Goal: Task Accomplishment & Management: Use online tool/utility

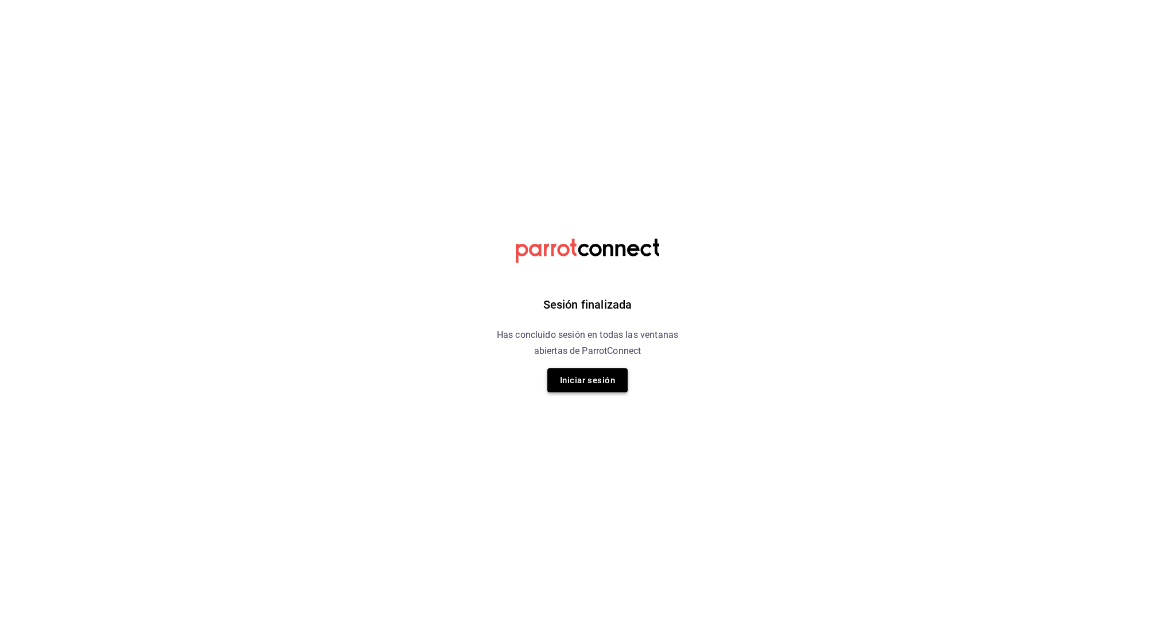
click at [582, 386] on button "Iniciar sesión" at bounding box center [587, 380] width 80 height 24
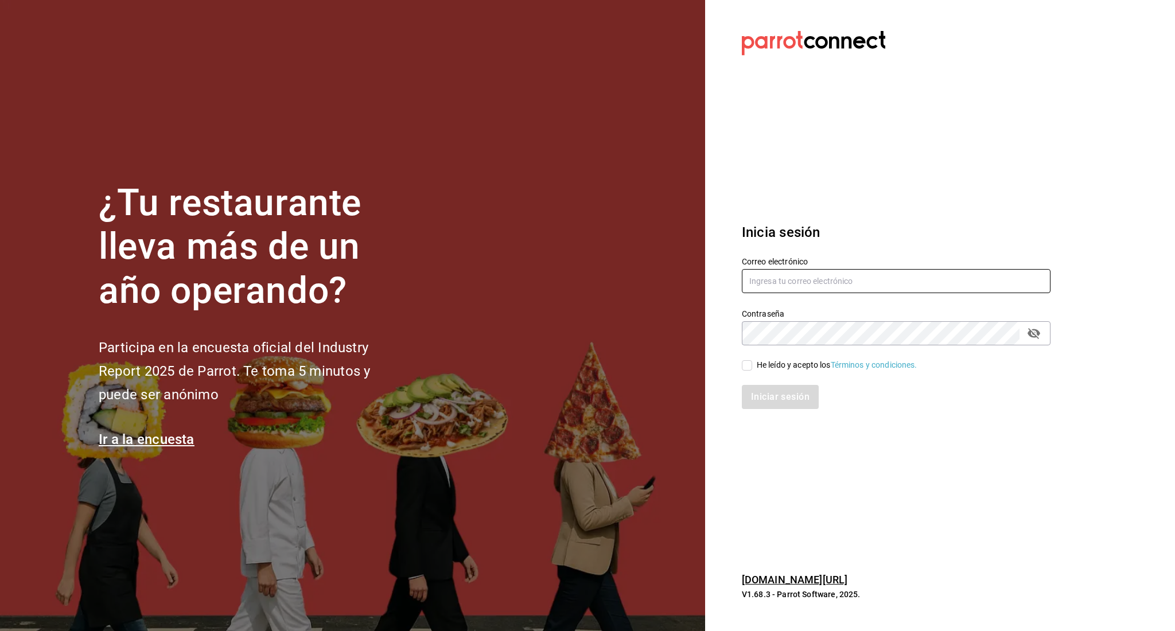
type input "[PERSON_NAME][EMAIL_ADDRESS][PERSON_NAME][DOMAIN_NAME]"
click at [747, 365] on input "He leído y acepto los Términos y condiciones." at bounding box center [747, 365] width 10 height 10
checkbox input "true"
click at [770, 400] on button "Iniciar sesión" at bounding box center [781, 397] width 78 height 24
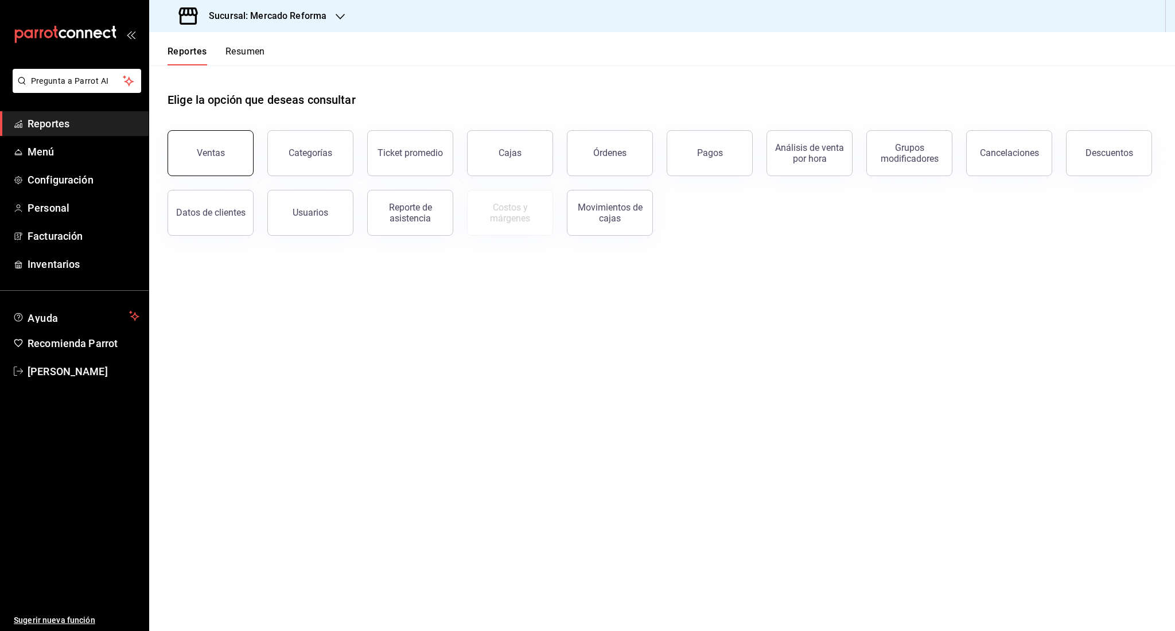
click at [181, 150] on button "Ventas" at bounding box center [210, 153] width 86 height 46
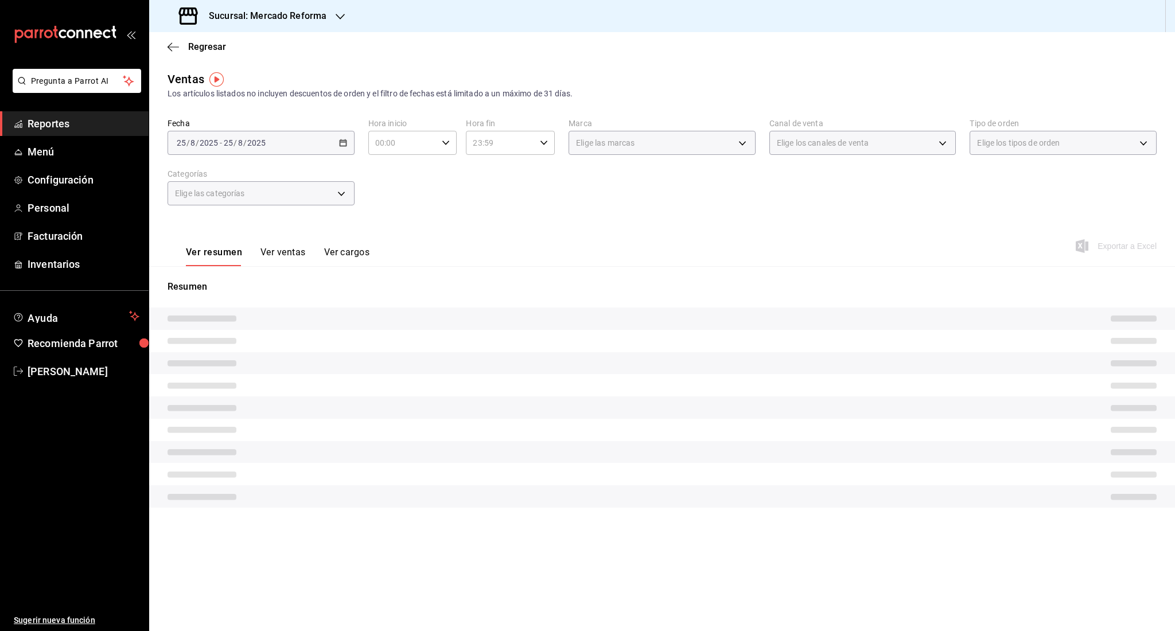
click at [244, 143] on span "/" at bounding box center [244, 142] width 3 height 9
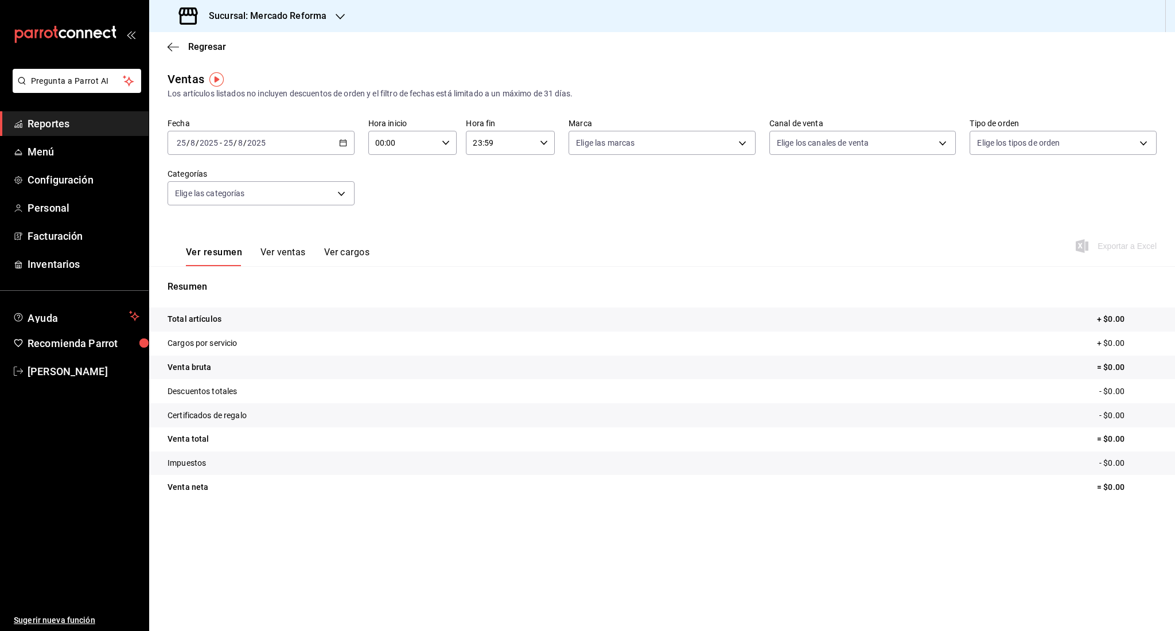
click at [244, 143] on span "/" at bounding box center [244, 142] width 3 height 9
click at [236, 279] on span "Rango de fechas" at bounding box center [221, 281] width 89 height 12
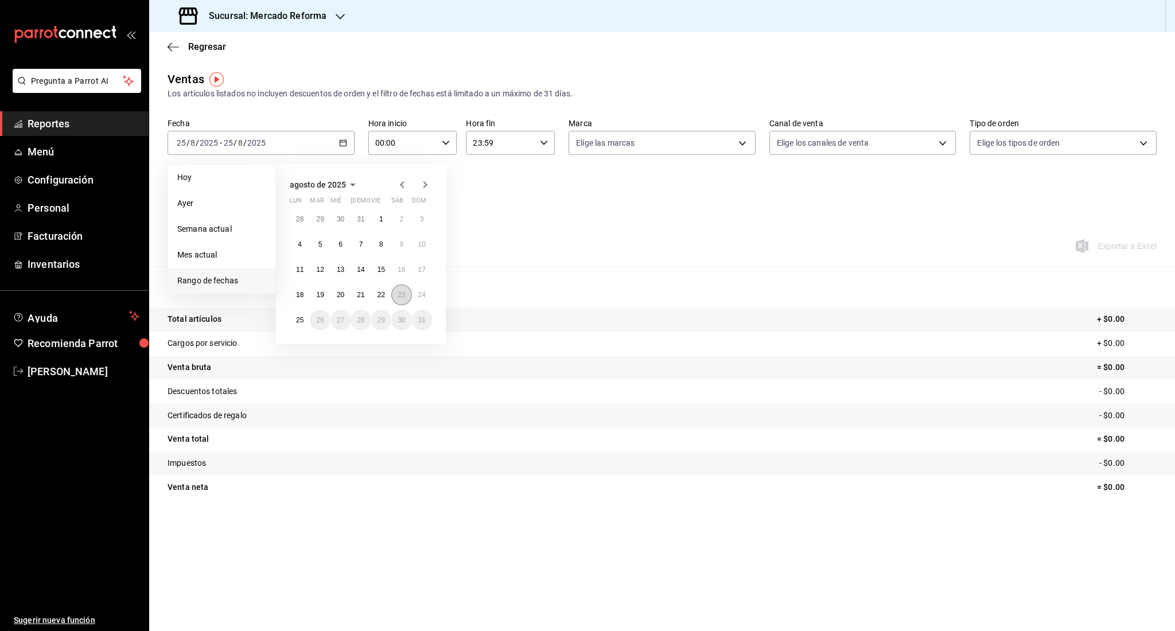
click at [396, 303] on button "23" at bounding box center [401, 294] width 20 height 21
click at [401, 302] on button "23" at bounding box center [401, 294] width 20 height 21
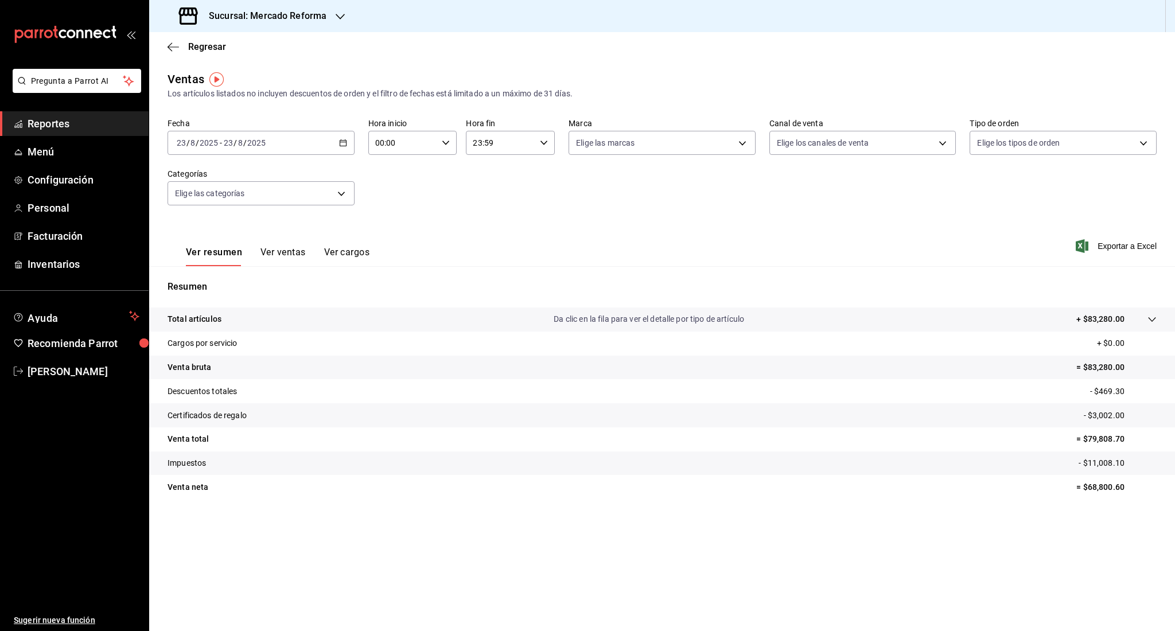
click at [247, 145] on input "2025" at bounding box center [257, 142] width 20 height 9
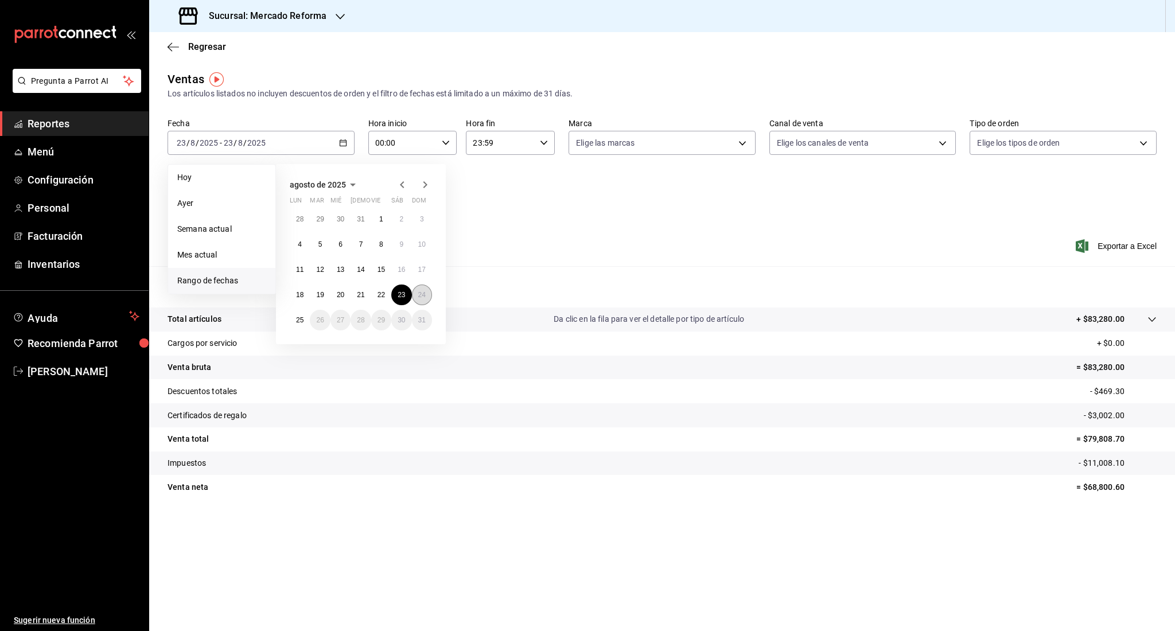
click at [426, 301] on button "24" at bounding box center [422, 294] width 20 height 21
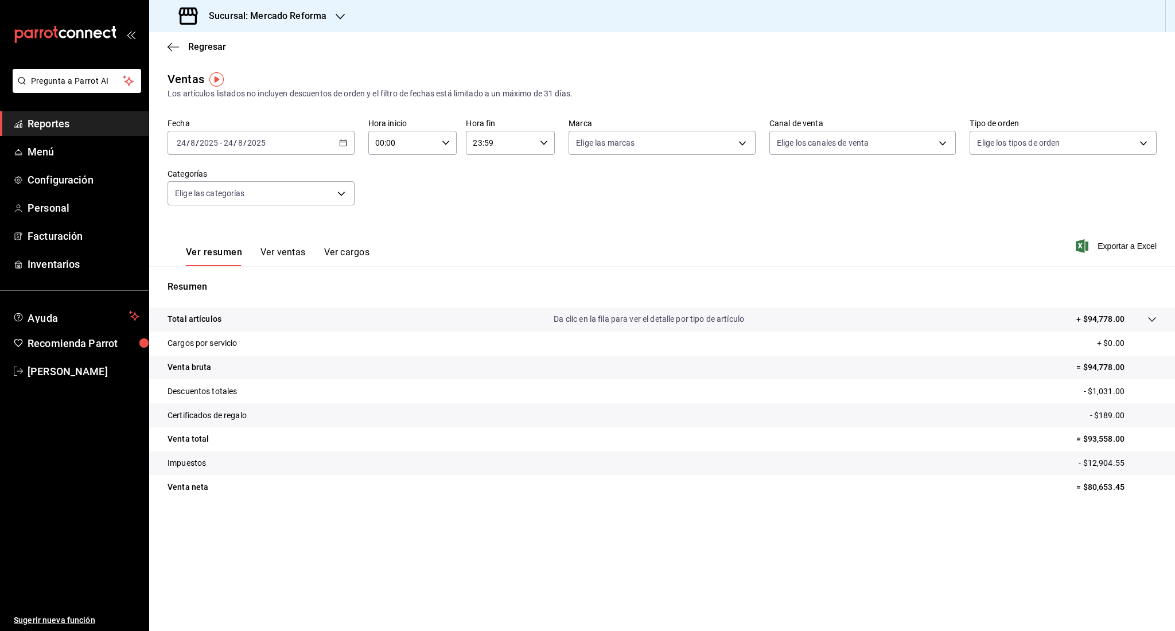
click at [45, 119] on span "Reportes" at bounding box center [84, 123] width 112 height 15
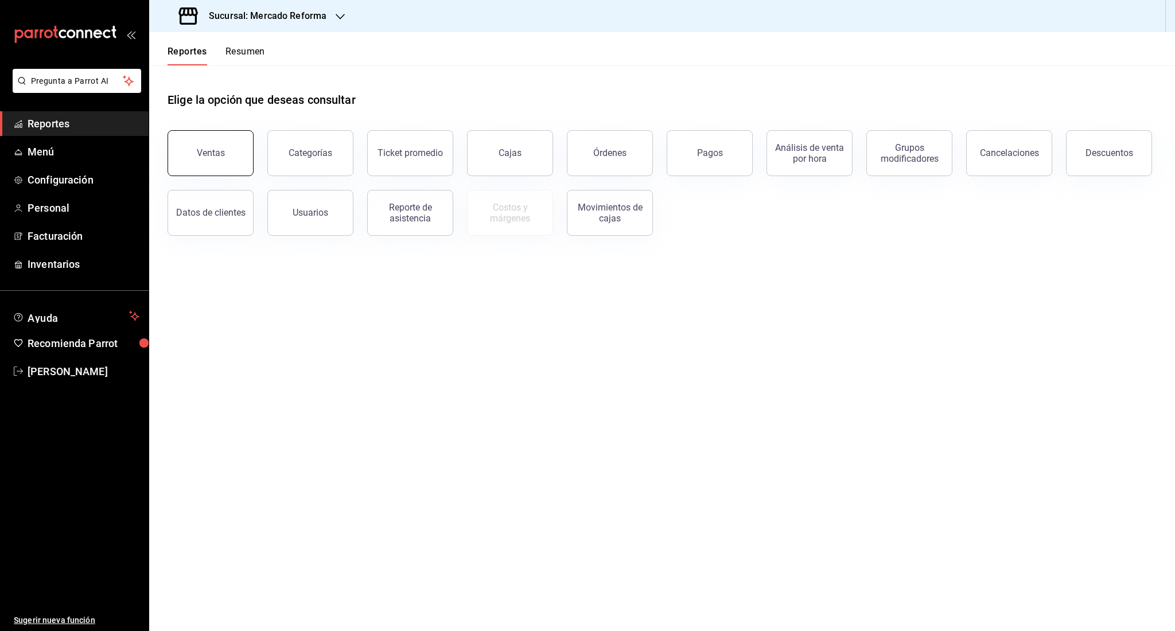
click at [186, 171] on button "Ventas" at bounding box center [210, 153] width 86 height 46
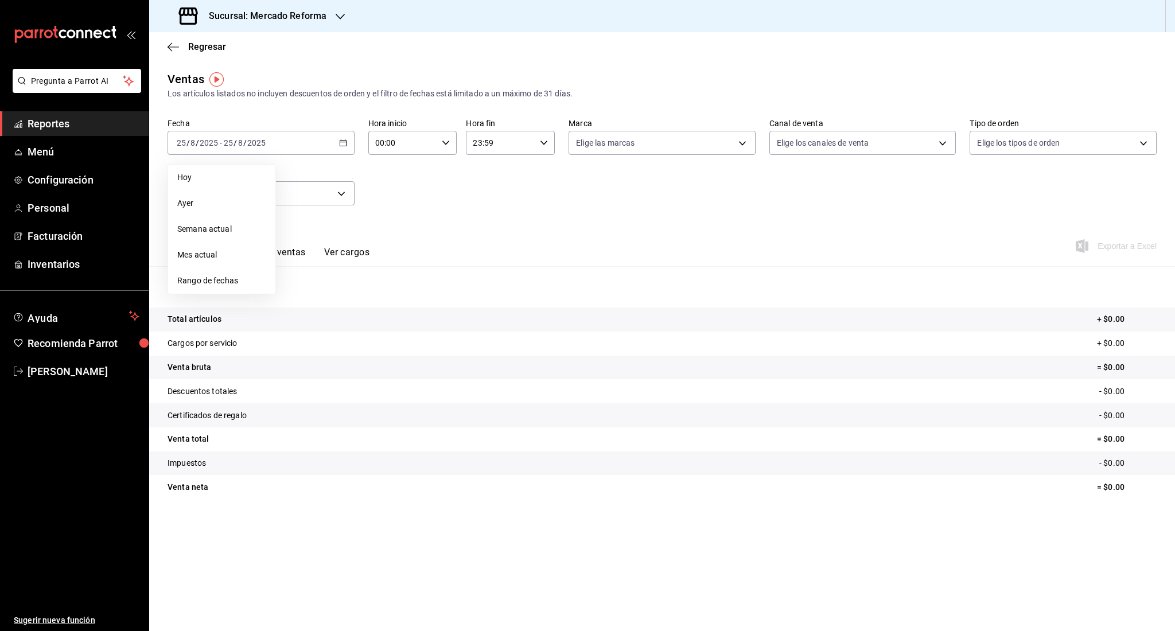
click at [207, 276] on span "Rango de fechas" at bounding box center [221, 281] width 89 height 12
click at [317, 302] on button "19" at bounding box center [320, 294] width 20 height 21
click at [301, 319] on abbr "25" at bounding box center [299, 320] width 7 height 8
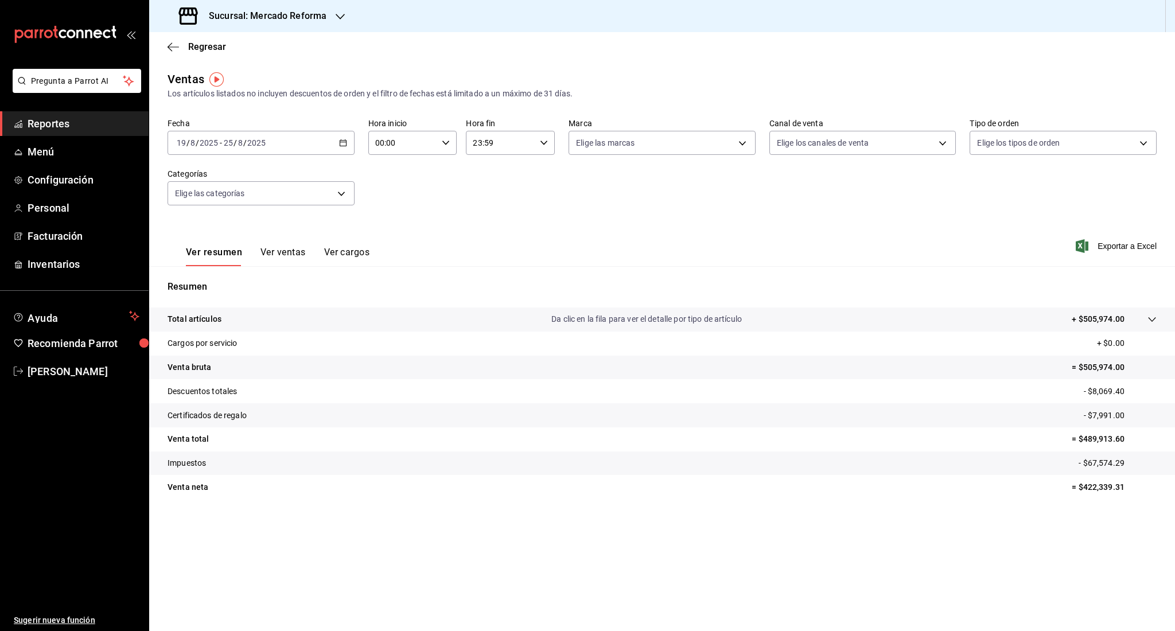
click at [438, 143] on div "00:00 Hora inicio" at bounding box center [412, 143] width 89 height 24
click at [401, 214] on span "05" at bounding box center [390, 217] width 26 height 9
type input "05:00"
click at [530, 142] on div at bounding box center [587, 315] width 1175 height 631
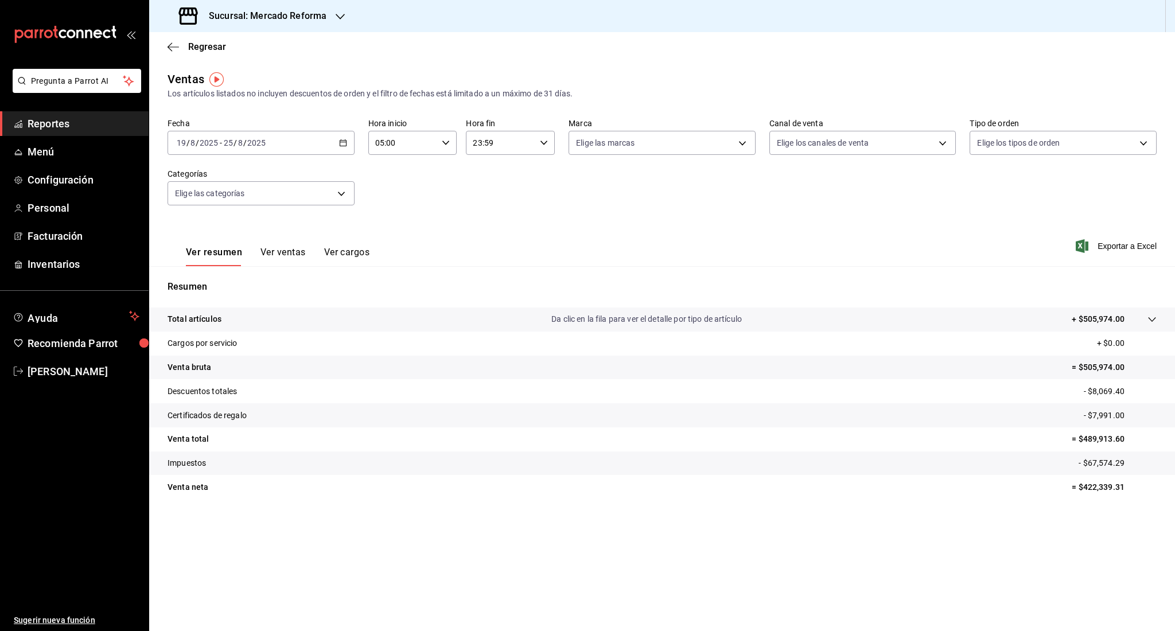
click at [530, 142] on input "23:59" at bounding box center [500, 142] width 69 height 23
click at [485, 220] on button "05" at bounding box center [488, 215] width 40 height 23
type input "05:59"
click at [645, 223] on div at bounding box center [587, 315] width 1175 height 631
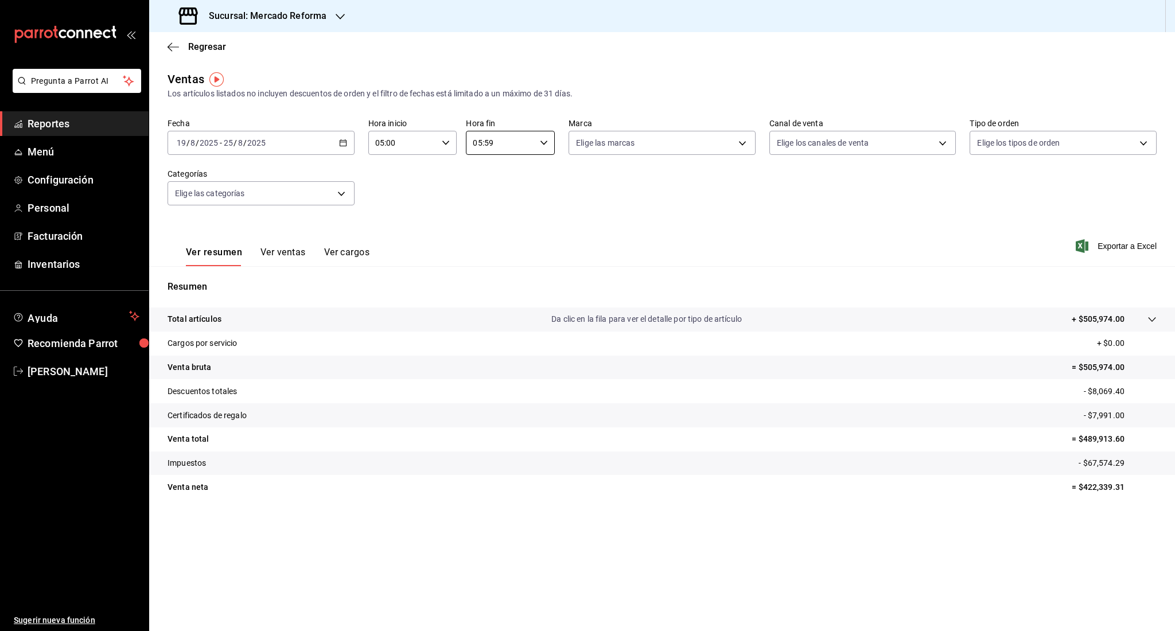
click at [1106, 258] on div "Ver resumen Ver ventas Ver cargos Exportar a Excel" at bounding box center [661, 242] width 1025 height 47
click at [1106, 251] on span "Exportar a Excel" at bounding box center [1117, 246] width 79 height 14
click at [224, 157] on div "Fecha 2025-08-19 19 / 8 / 2025 - 2025-08-25 25 / 8 / 2025 Hora inicio 05:00 Hor…" at bounding box center [661, 168] width 989 height 101
click at [213, 141] on input "2025" at bounding box center [209, 142] width 20 height 9
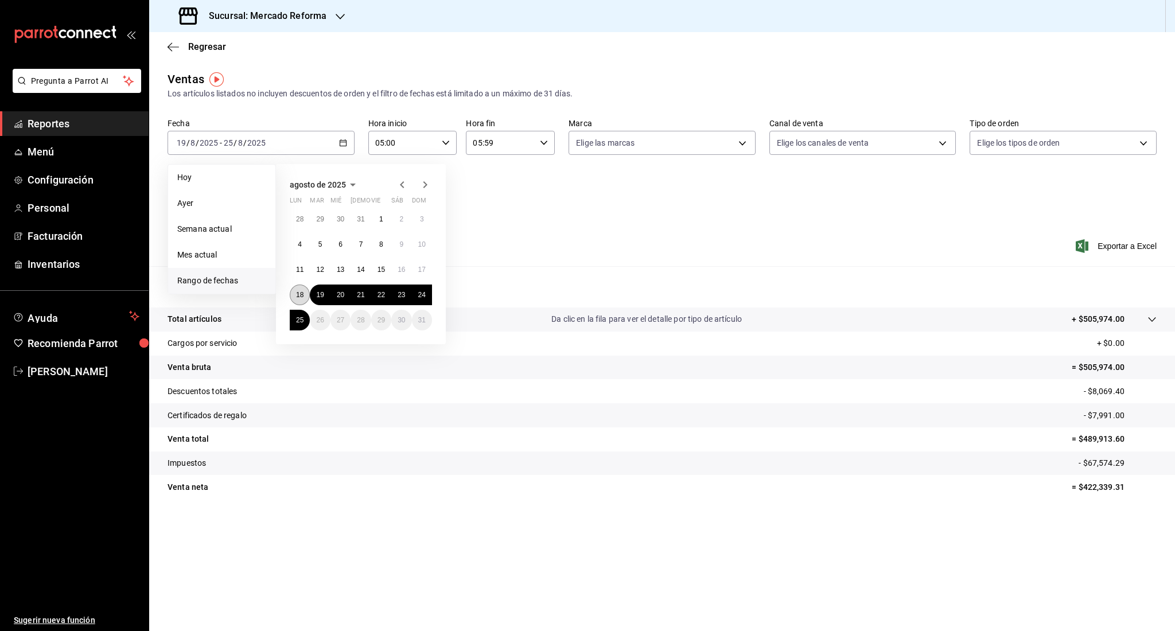
click at [301, 303] on button "18" at bounding box center [300, 294] width 20 height 21
click at [299, 320] on abbr "25" at bounding box center [299, 320] width 7 height 8
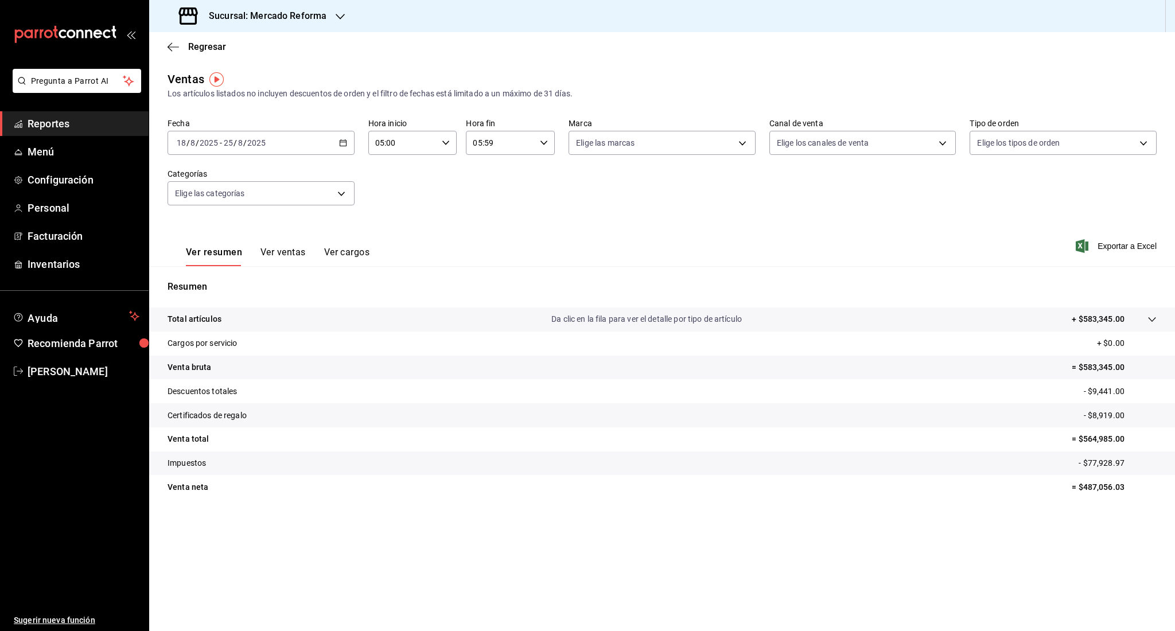
click at [571, 220] on div "Ver resumen Ver ventas Ver cargos Exportar a Excel" at bounding box center [661, 242] width 1025 height 47
click at [1140, 247] on span "Exportar a Excel" at bounding box center [1117, 246] width 79 height 14
click at [526, 228] on div "Ver resumen Ver ventas Ver cargos Exportar a Excel" at bounding box center [661, 242] width 1025 height 47
click at [1098, 243] on span "Exportar a Excel" at bounding box center [1117, 246] width 79 height 14
click at [56, 128] on span "Reportes" at bounding box center [84, 123] width 112 height 15
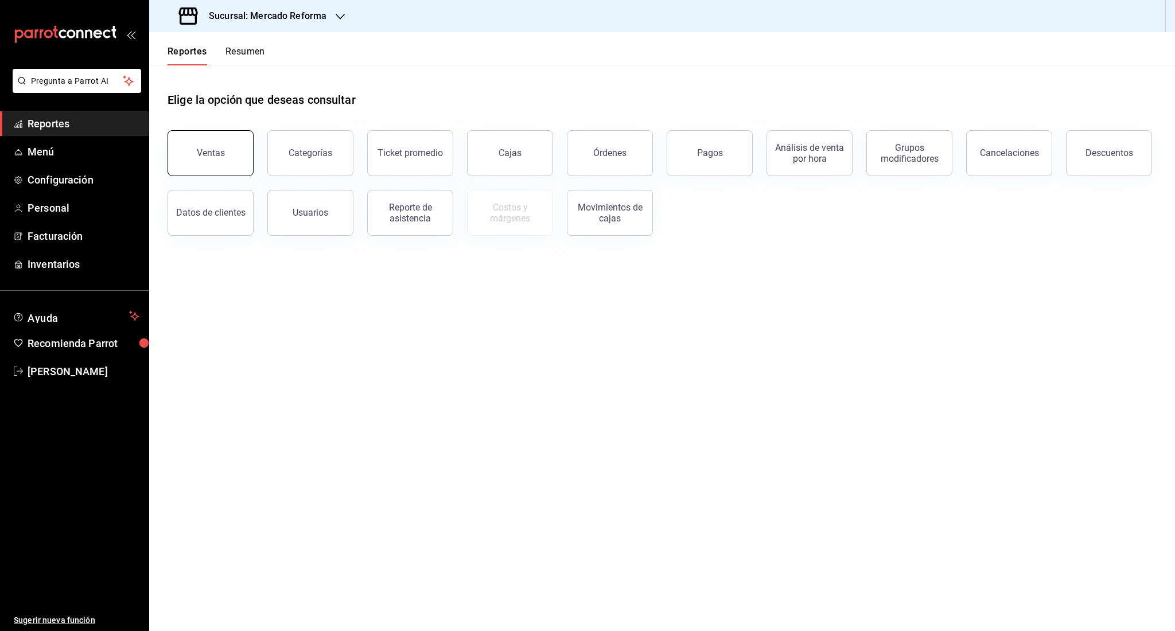
click at [182, 142] on button "Ventas" at bounding box center [210, 153] width 86 height 46
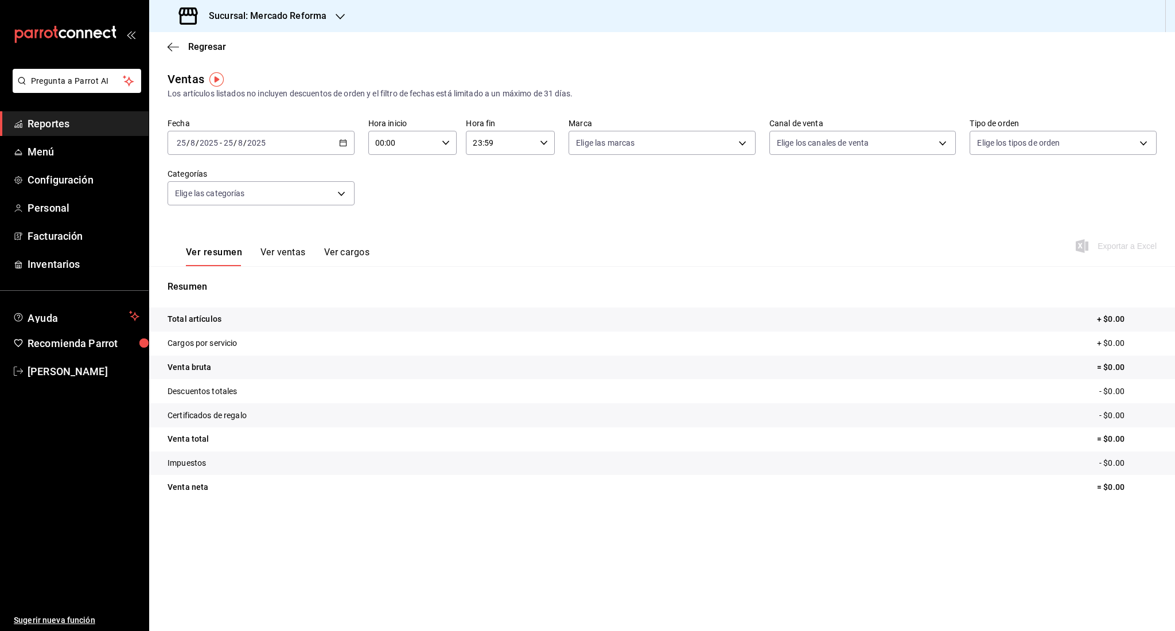
click at [212, 142] on input "2025" at bounding box center [209, 142] width 20 height 9
click at [223, 283] on span "Rango de fechas" at bounding box center [221, 281] width 89 height 12
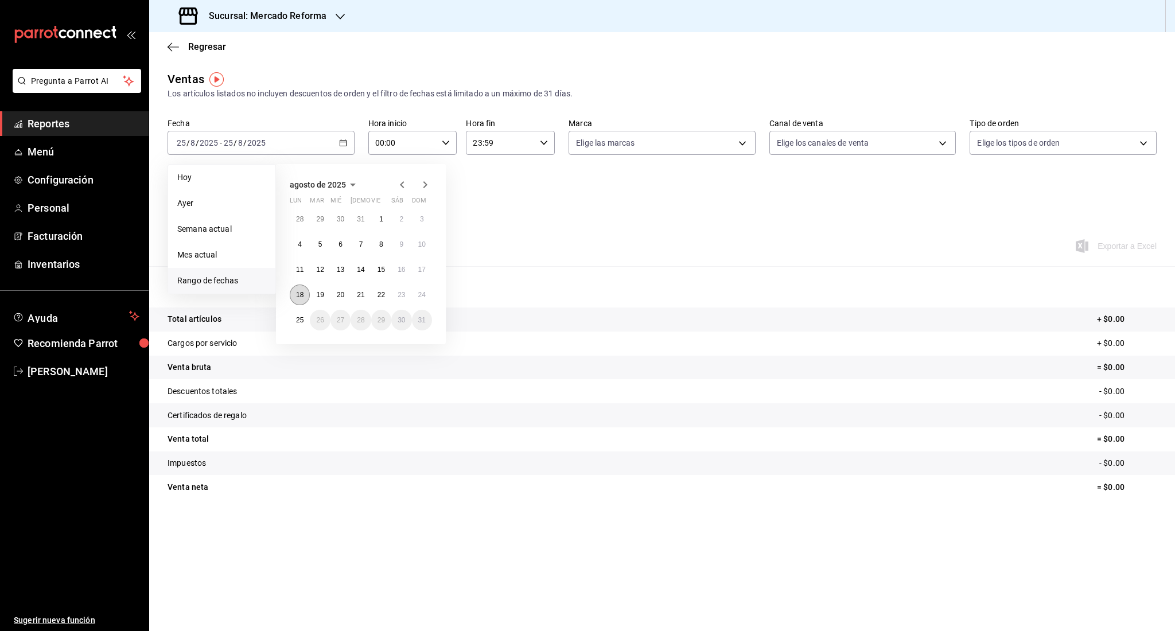
click at [305, 298] on button "18" at bounding box center [300, 294] width 20 height 21
click at [307, 318] on button "25" at bounding box center [300, 320] width 20 height 21
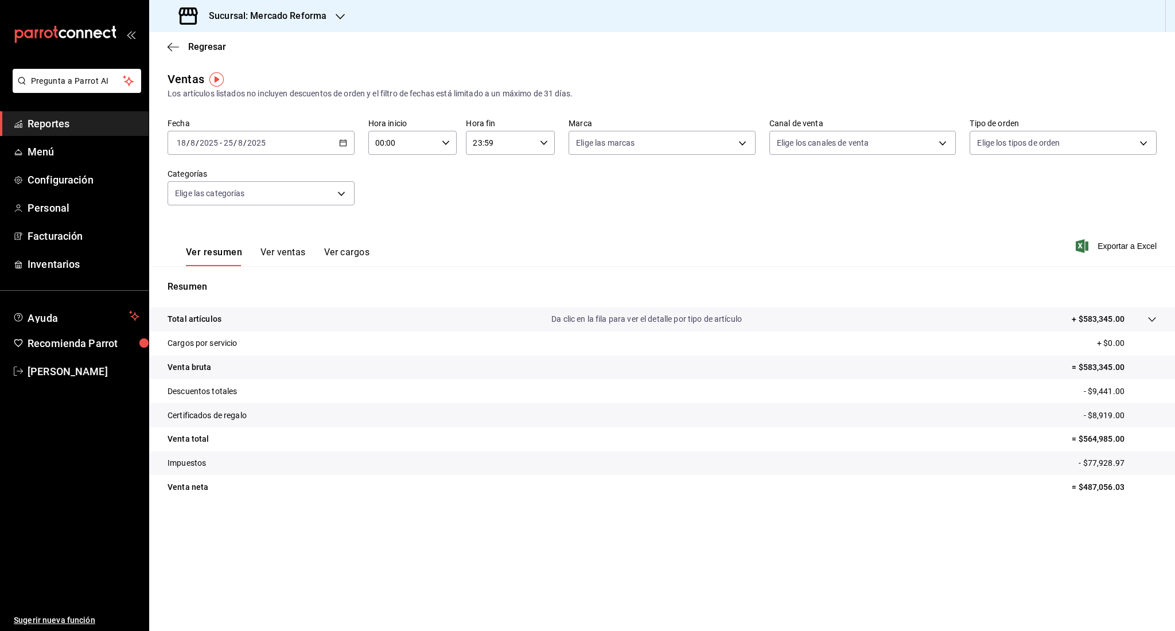
click at [423, 152] on input "00:00" at bounding box center [402, 142] width 69 height 23
click at [392, 168] on span "05" at bounding box center [390, 165] width 26 height 9
type input "05:00"
click at [524, 161] on div at bounding box center [587, 315] width 1175 height 631
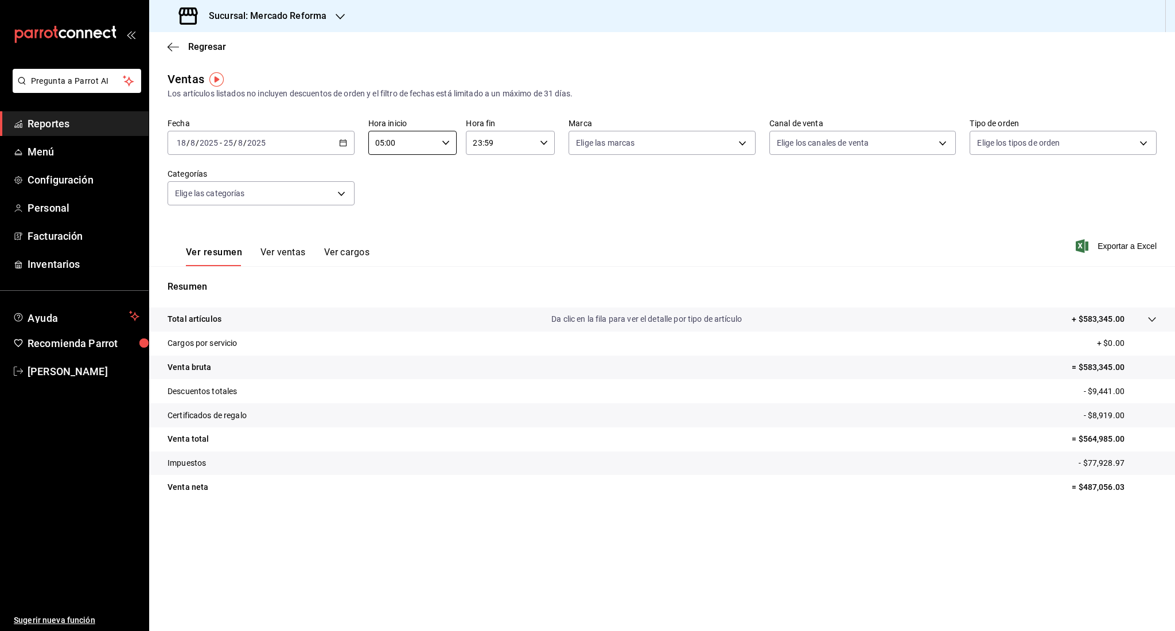
click at [518, 147] on input "23:59" at bounding box center [500, 142] width 69 height 23
click at [497, 173] on span "05" at bounding box center [488, 171] width 26 height 9
click at [529, 164] on button "00" at bounding box center [533, 172] width 40 height 23
type input "05:00"
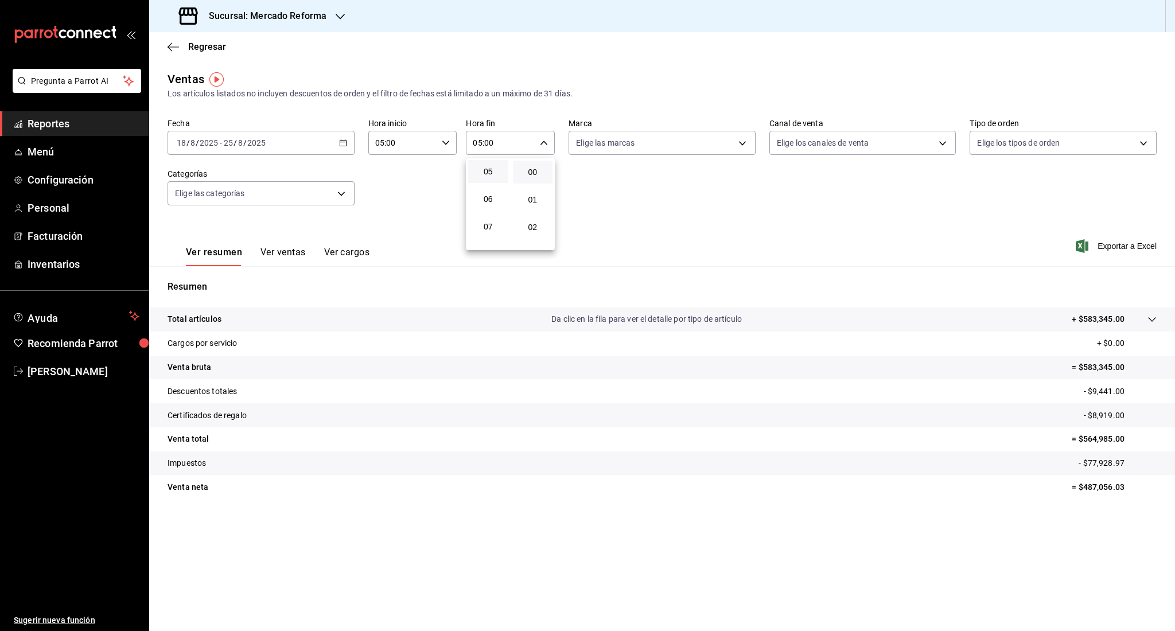
click at [1121, 244] on div at bounding box center [587, 315] width 1175 height 631
click at [1121, 244] on span "Exportar a Excel" at bounding box center [1117, 246] width 79 height 14
